Goal: Task Accomplishment & Management: Use online tool/utility

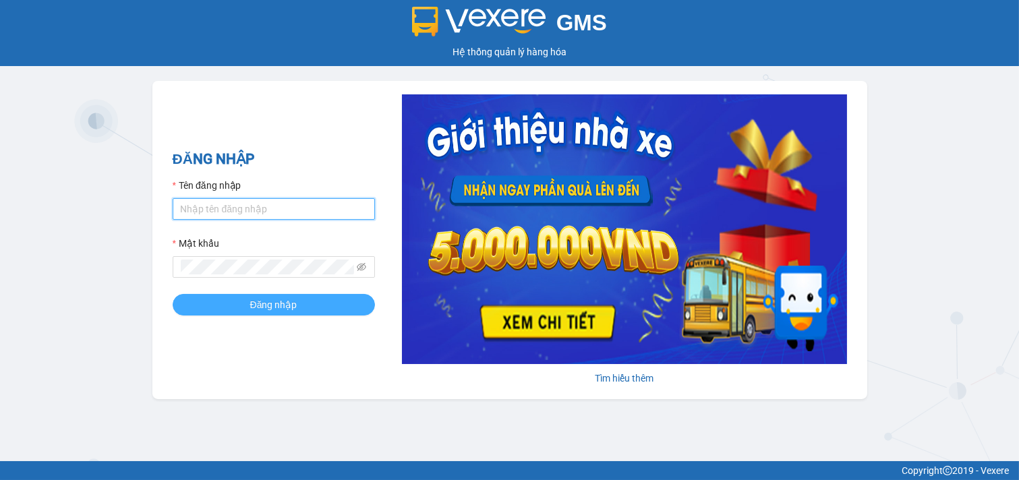
type input "nhi.taithang"
click at [332, 308] on button "Đăng nhập" at bounding box center [274, 305] width 202 height 22
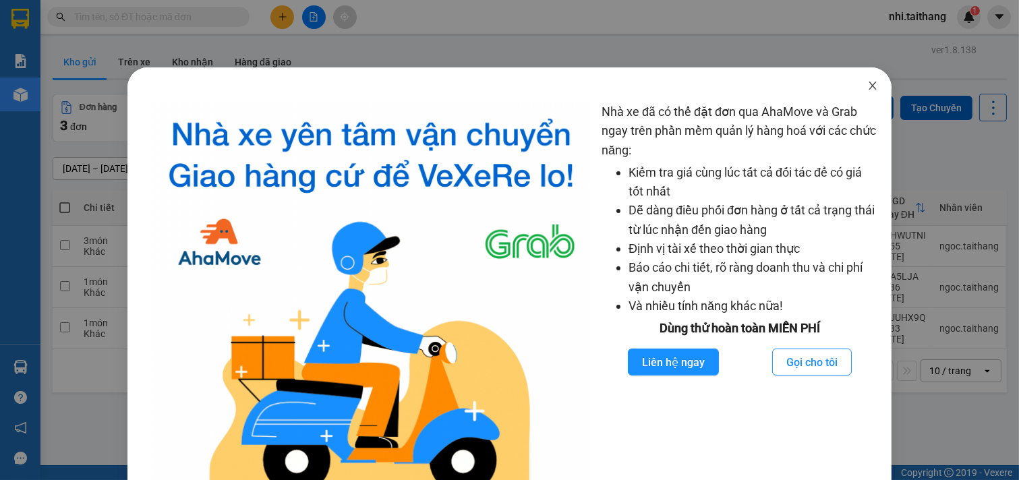
click at [867, 89] on icon "close" at bounding box center [872, 85] width 11 height 11
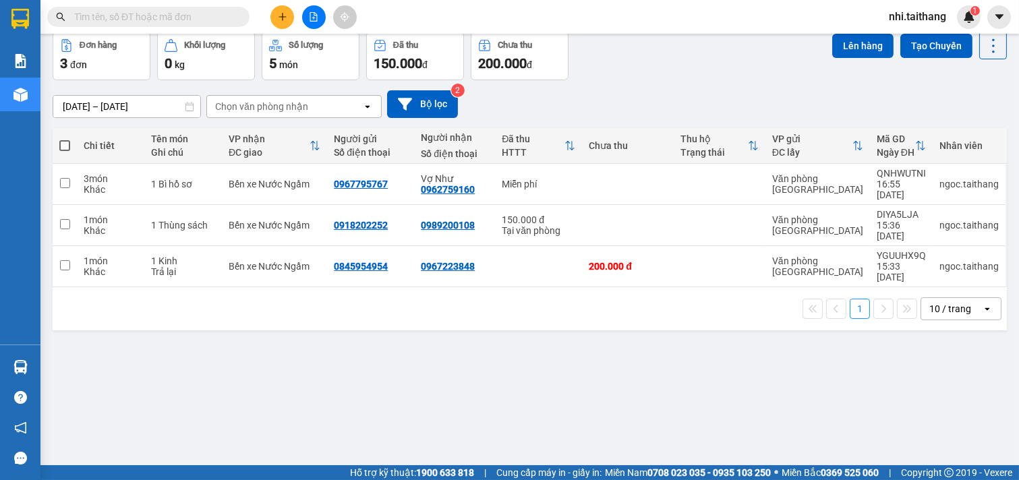
scroll to position [62, 0]
